Goal: Task Accomplishment & Management: Use online tool/utility

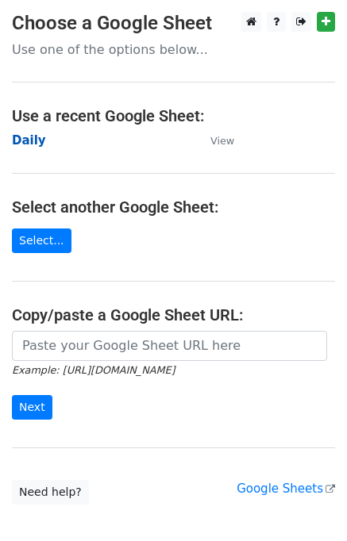
click at [22, 140] on strong "Daily" at bounding box center [29, 140] width 34 height 14
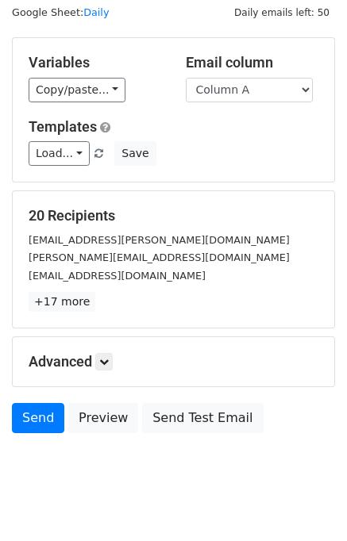
scroll to position [73, 0]
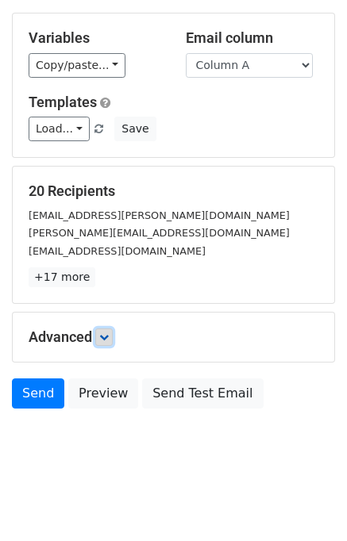
click at [109, 333] on icon at bounding box center [104, 337] width 10 height 10
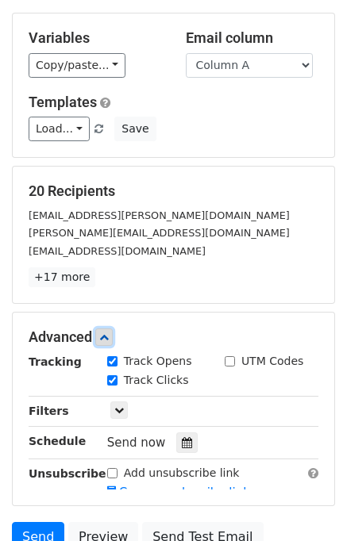
scroll to position [187, 0]
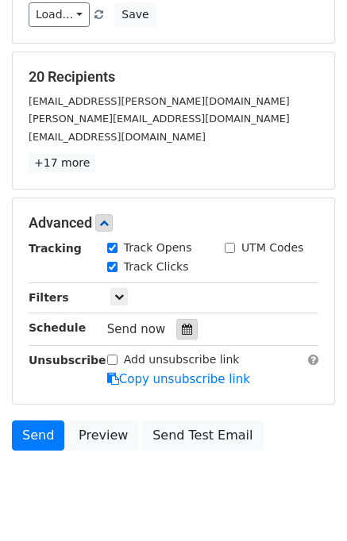
click at [182, 329] on icon at bounding box center [187, 329] width 10 height 11
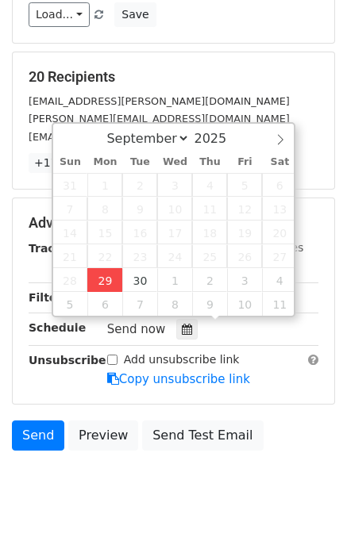
type input "2025-09-29 13:26"
type input "01"
type input "26"
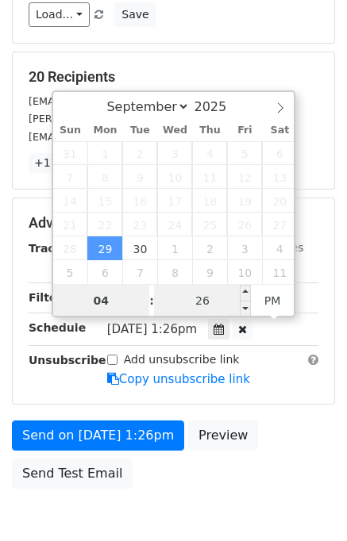
type input "04"
type input "2025-09-29 16:26"
click at [182, 300] on input "26" at bounding box center [202, 301] width 97 height 32
type input "00"
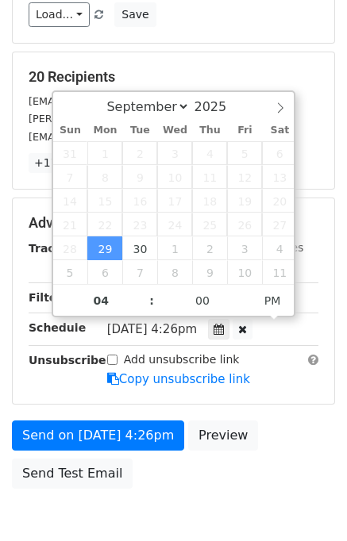
type input "2025-09-29 16:00"
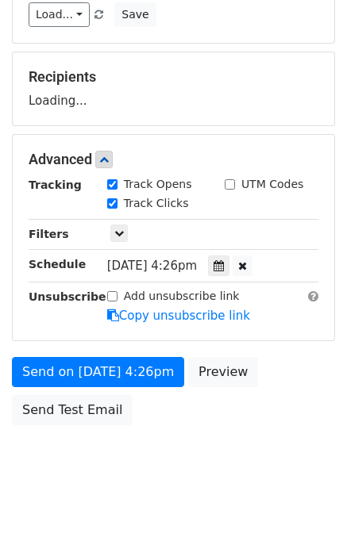
click at [305, 410] on div "Send on Sep 29 at 4:26pm Preview Send Test Email" at bounding box center [173, 395] width 347 height 76
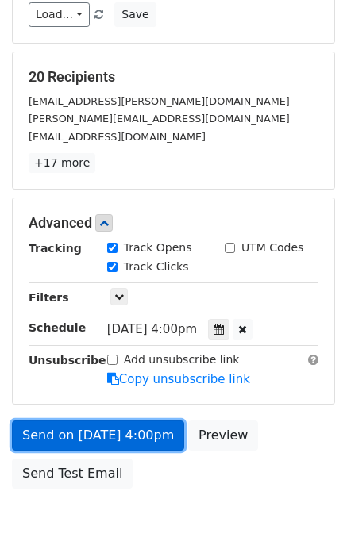
click at [134, 428] on link "Send on Sep 29 at 4:00pm" at bounding box center [98, 435] width 172 height 30
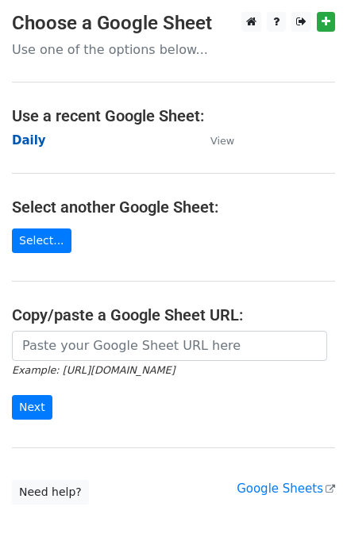
click at [29, 142] on strong "Daily" at bounding box center [29, 140] width 34 height 14
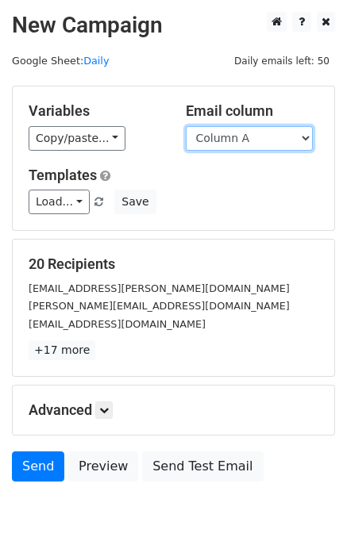
click at [258, 142] on select "Column A Column B Column C Column D Column E" at bounding box center [249, 138] width 127 height 25
select select "Column B"
click at [186, 126] on select "Column A Column B Column C Column D Column E" at bounding box center [249, 138] width 127 height 25
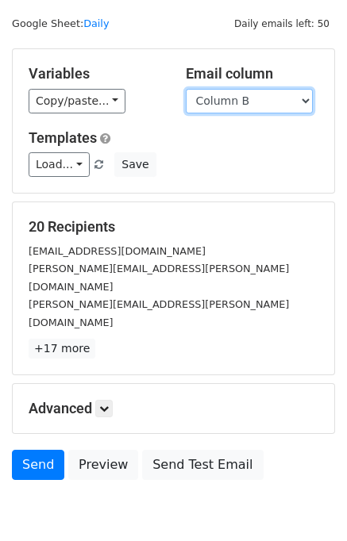
scroll to position [73, 0]
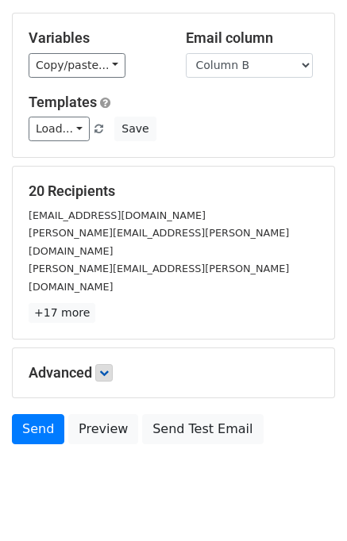
click at [96, 364] on h5 "Advanced" at bounding box center [174, 372] width 290 height 17
click at [109, 368] on icon at bounding box center [104, 373] width 10 height 10
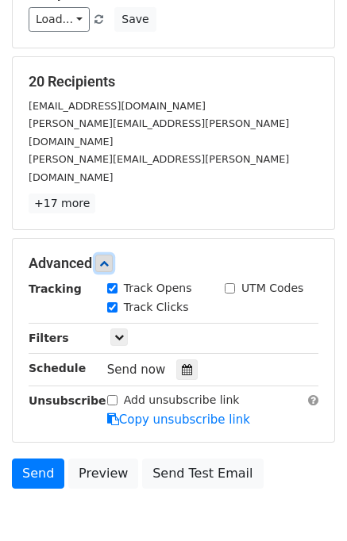
scroll to position [187, 0]
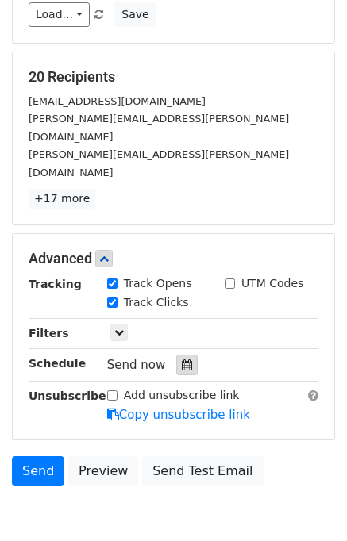
click at [177, 355] on div at bounding box center [186, 365] width 21 height 21
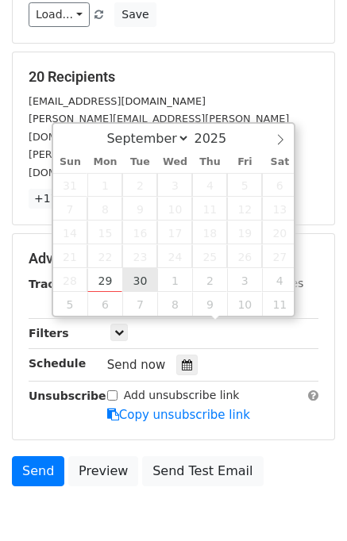
type input "2025-09-30 12:00"
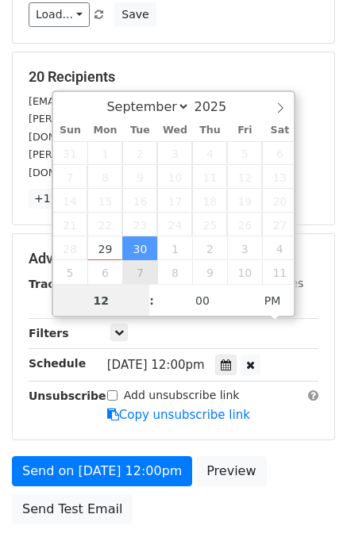
scroll to position [0, 0]
type input "05"
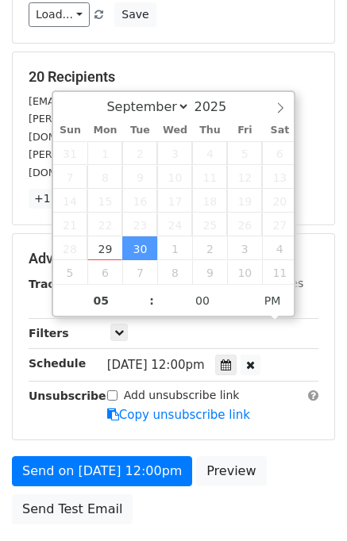
type input "2025-09-30 17:00"
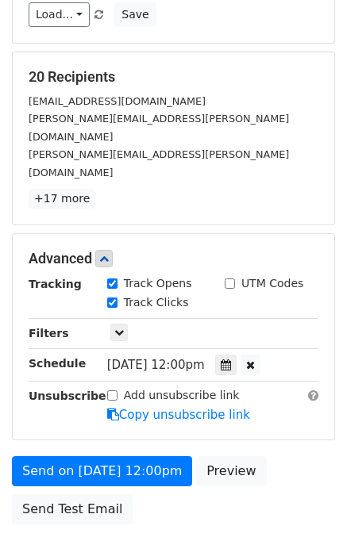
click at [308, 456] on div "Send on Sep 30 at 12:00pm Preview Send Test Email" at bounding box center [173, 494] width 347 height 76
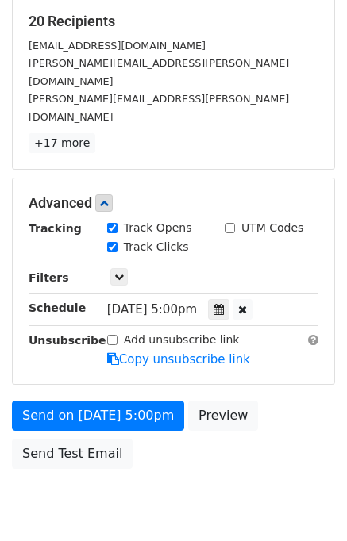
scroll to position [266, 0]
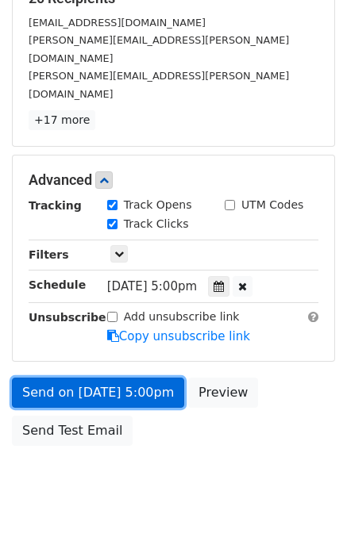
click at [126, 378] on link "Send on Sep 30 at 5:00pm" at bounding box center [98, 393] width 172 height 30
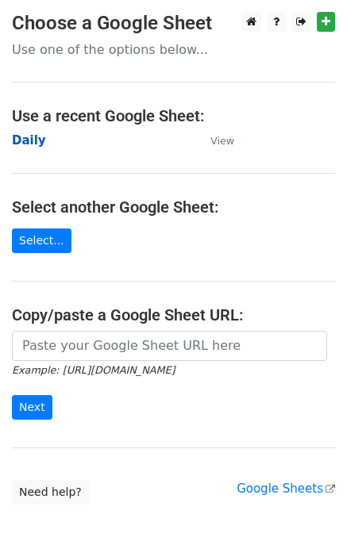
click at [32, 143] on strong "Daily" at bounding box center [29, 140] width 34 height 14
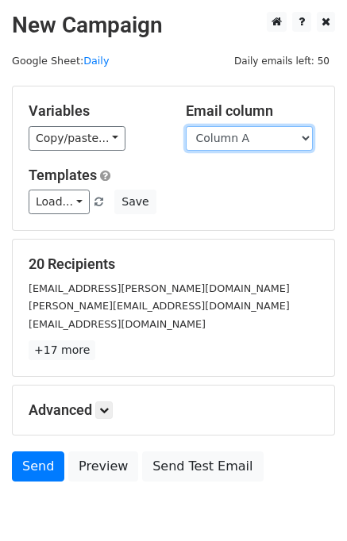
click at [246, 136] on select "Column A Column B Column C Column D Column E" at bounding box center [249, 138] width 127 height 25
select select "Column C"
click at [186, 126] on select "Column A Column B Column C Column D Column E" at bounding box center [249, 138] width 127 height 25
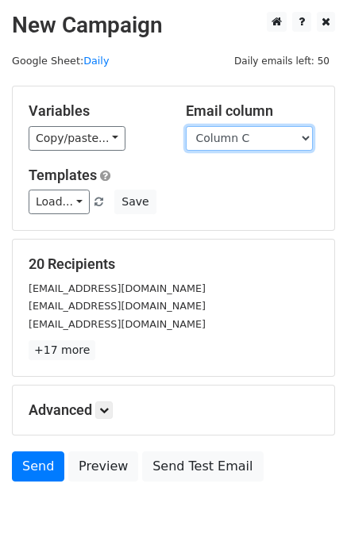
scroll to position [73, 0]
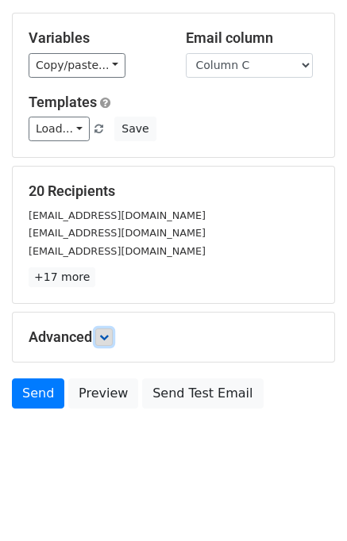
click at [104, 337] on icon at bounding box center [104, 337] width 10 height 10
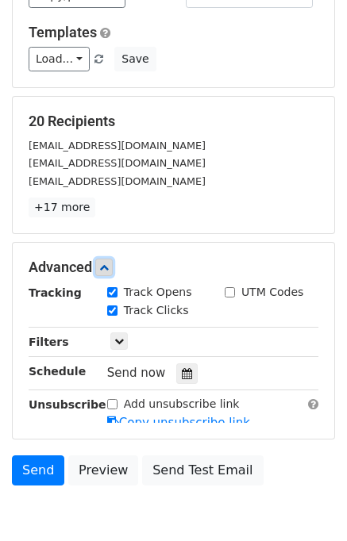
scroll to position [191, 0]
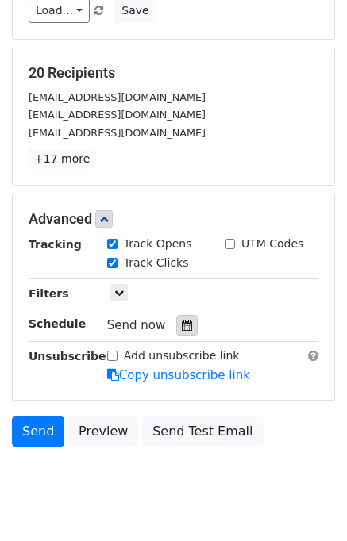
click at [182, 321] on icon at bounding box center [187, 325] width 10 height 11
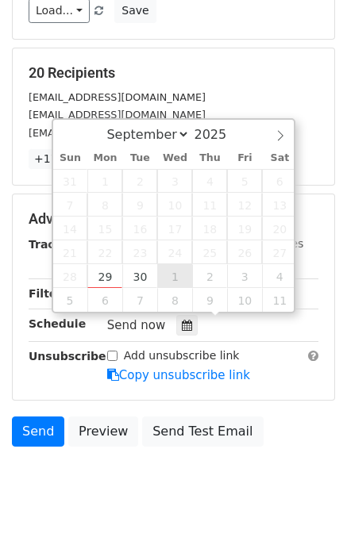
type input "2025-10-01 12:00"
select select "9"
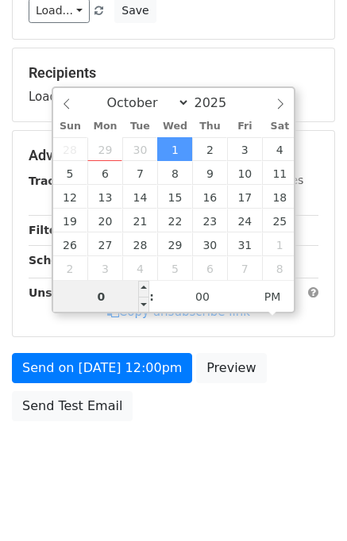
type input "06"
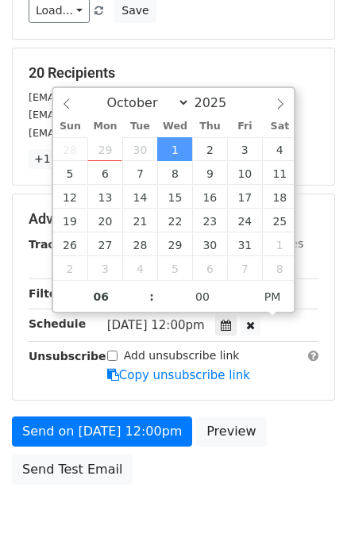
type input "2025-10-01 18:00"
click at [288, 420] on div "Send on Oct 1 at 12:00pm Preview Send Test Email" at bounding box center [173, 455] width 347 height 76
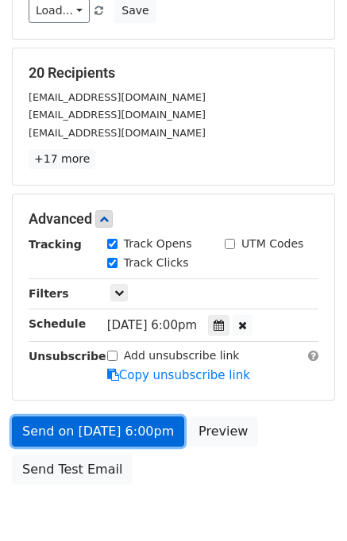
click at [144, 426] on link "Send on Oct 1 at 6:00pm" at bounding box center [98, 432] width 172 height 30
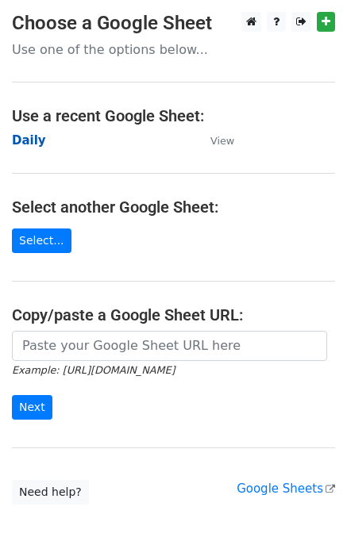
click at [26, 142] on strong "Daily" at bounding box center [29, 140] width 34 height 14
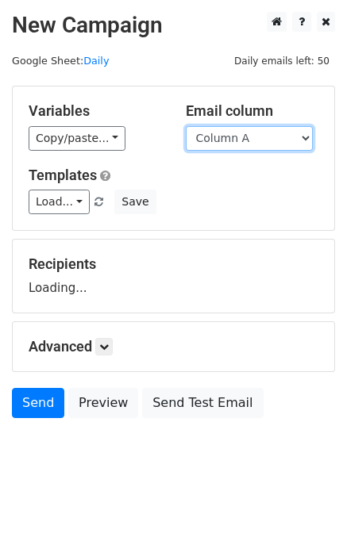
drag, startPoint x: 246, startPoint y: 138, endPoint x: 244, endPoint y: 150, distance: 12.1
click at [246, 138] on select "Column A Column B Column C Column D Column E" at bounding box center [249, 138] width 127 height 25
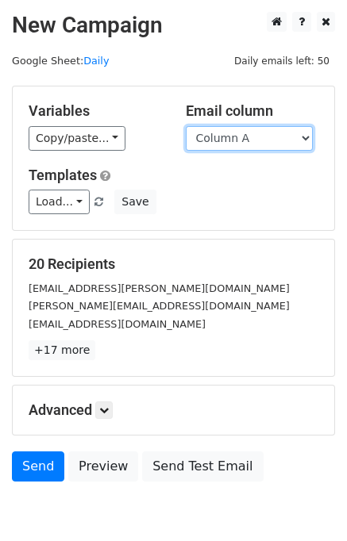
drag, startPoint x: 254, startPoint y: 139, endPoint x: 252, endPoint y: 148, distance: 9.8
click at [254, 139] on select "Column A Column B Column C Column D Column E" at bounding box center [249, 138] width 127 height 25
select select "Column D"
click at [186, 126] on select "Column A Column B Column C Column D Column E" at bounding box center [249, 138] width 127 height 25
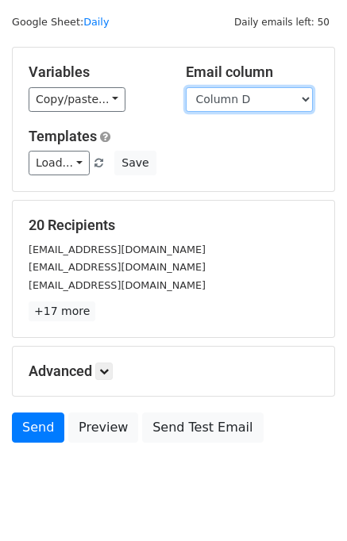
scroll to position [73, 0]
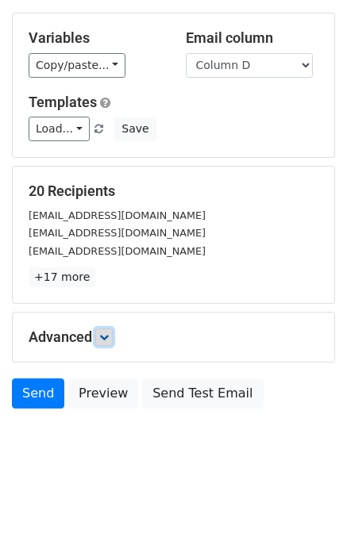
click at [112, 343] on link at bounding box center [103, 336] width 17 height 17
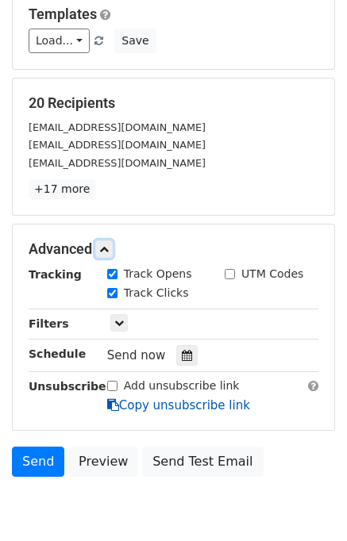
scroll to position [228, 0]
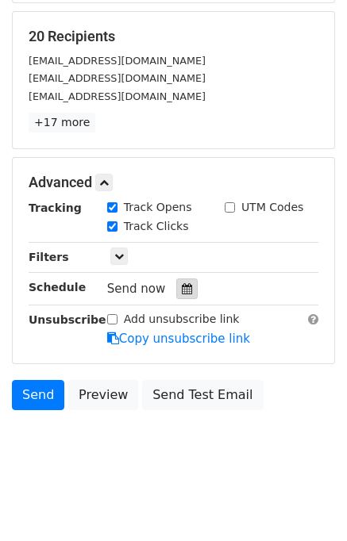
click at [183, 280] on div at bounding box center [186, 288] width 21 height 21
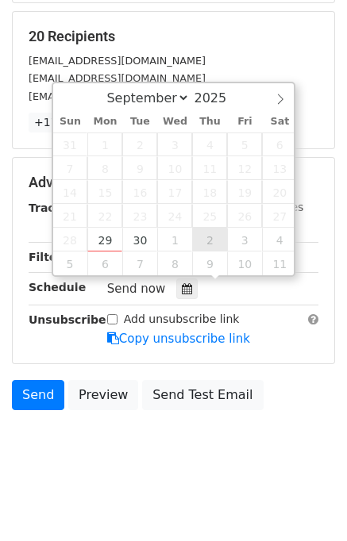
type input "2025-10-02 12:00"
select select "9"
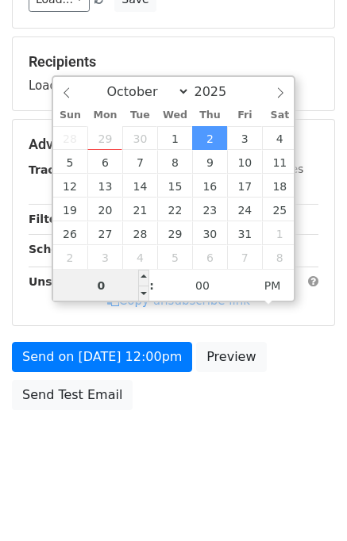
type input "07"
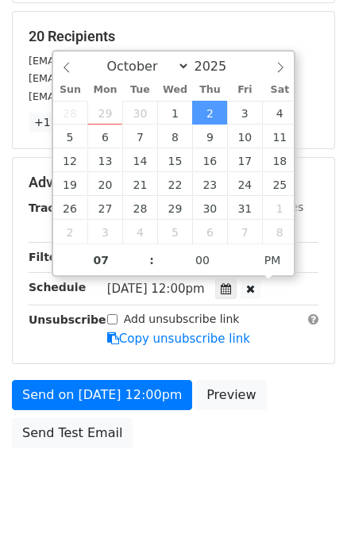
type input "2025-10-02 19:00"
click at [282, 410] on div "Send on Oct 2 at 12:00pm Preview Send Test Email" at bounding box center [173, 418] width 347 height 76
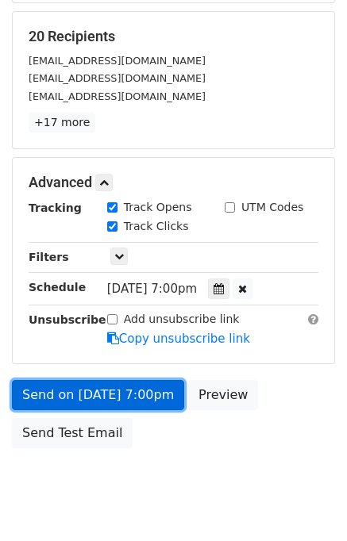
click at [137, 389] on link "Send on Oct 2 at 7:00pm" at bounding box center [98, 395] width 172 height 30
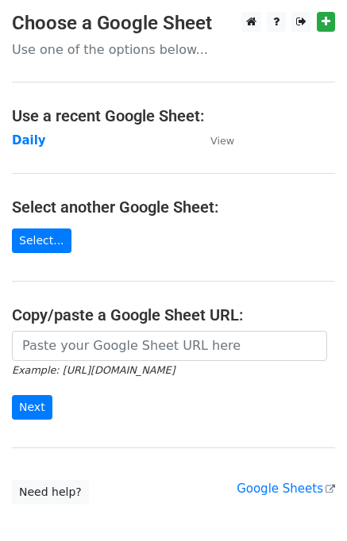
click at [38, 150] on main "Choose a Google Sheet Use one of the options below... Use a recent Google Sheet…" at bounding box center [173, 258] width 347 height 493
click at [24, 141] on strong "Daily" at bounding box center [29, 140] width 34 height 14
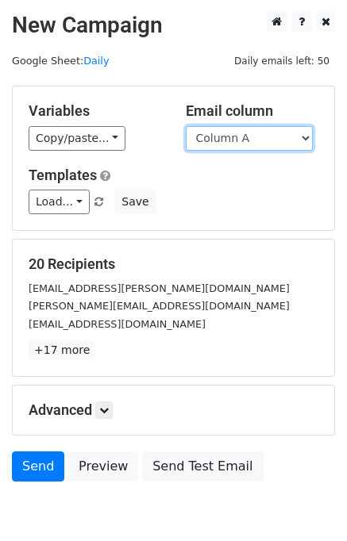
click at [270, 132] on select "Column A Column B Column C Column D Column E" at bounding box center [249, 138] width 127 height 25
select select "Column E"
click at [186, 126] on select "Column A Column B Column C Column D Column E" at bounding box center [249, 138] width 127 height 25
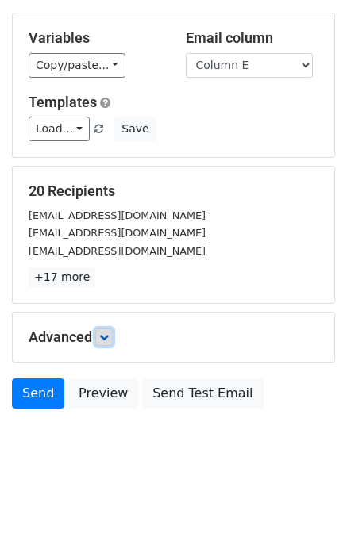
click at [109, 333] on icon at bounding box center [104, 337] width 10 height 10
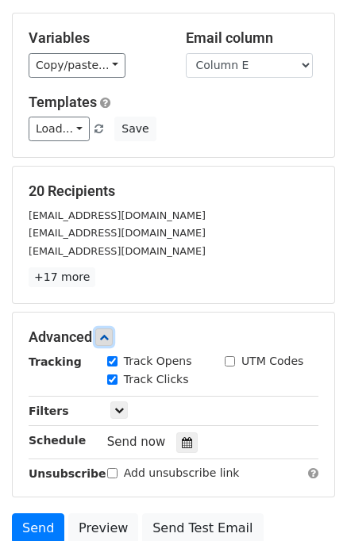
scroll to position [190, 0]
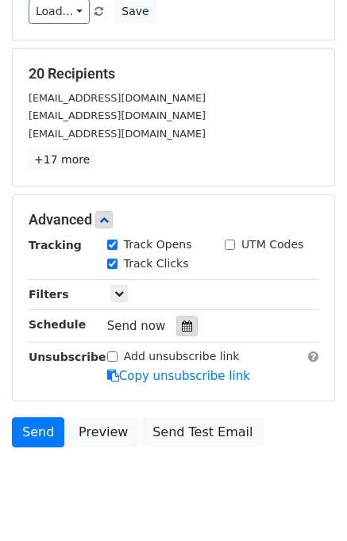
click at [182, 325] on icon at bounding box center [187, 326] width 10 height 11
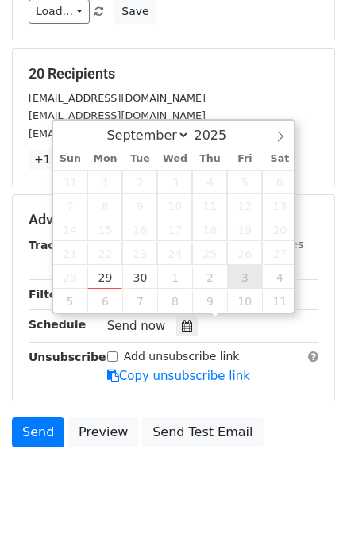
type input "[DATE] 12:00"
select select "9"
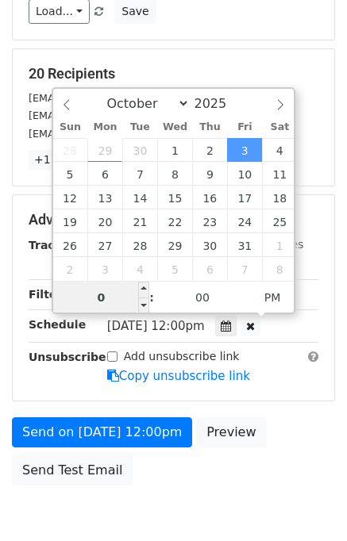
type input "08"
type input "[DATE] 20:00"
click at [275, 432] on div "Send on [DATE] 12:00pm Preview Send Test Email" at bounding box center [173, 455] width 347 height 76
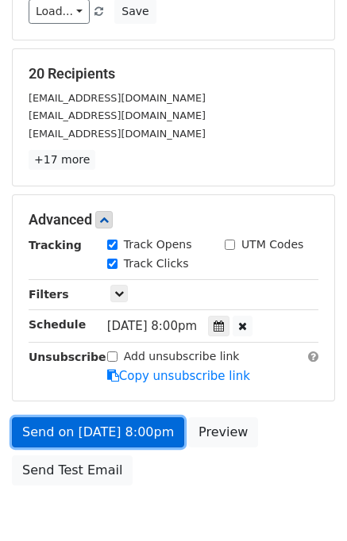
click at [149, 423] on link "Send on [DATE] 8:00pm" at bounding box center [98, 432] width 172 height 30
